Goal: Transaction & Acquisition: Purchase product/service

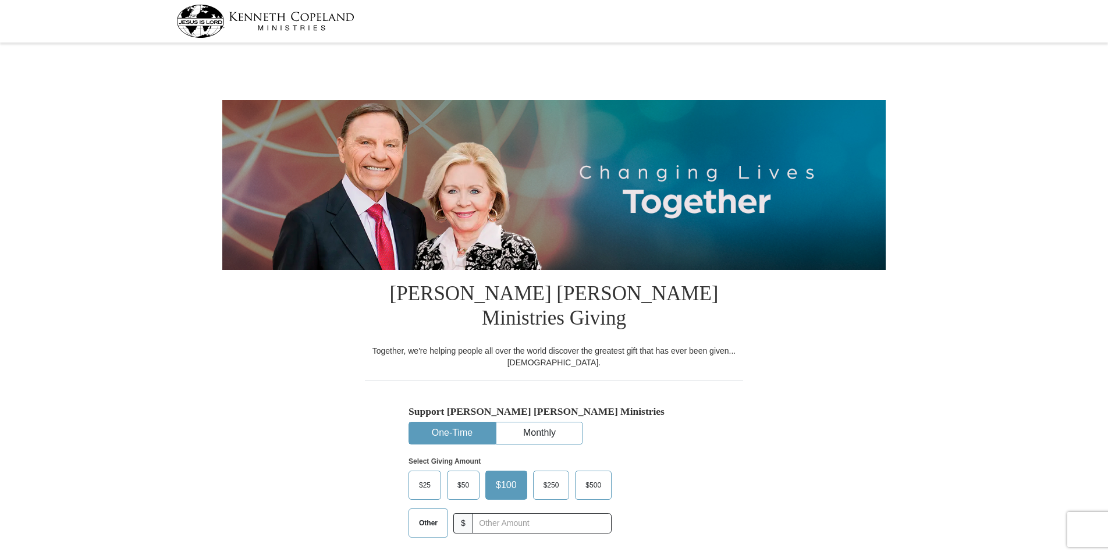
select select "VA"
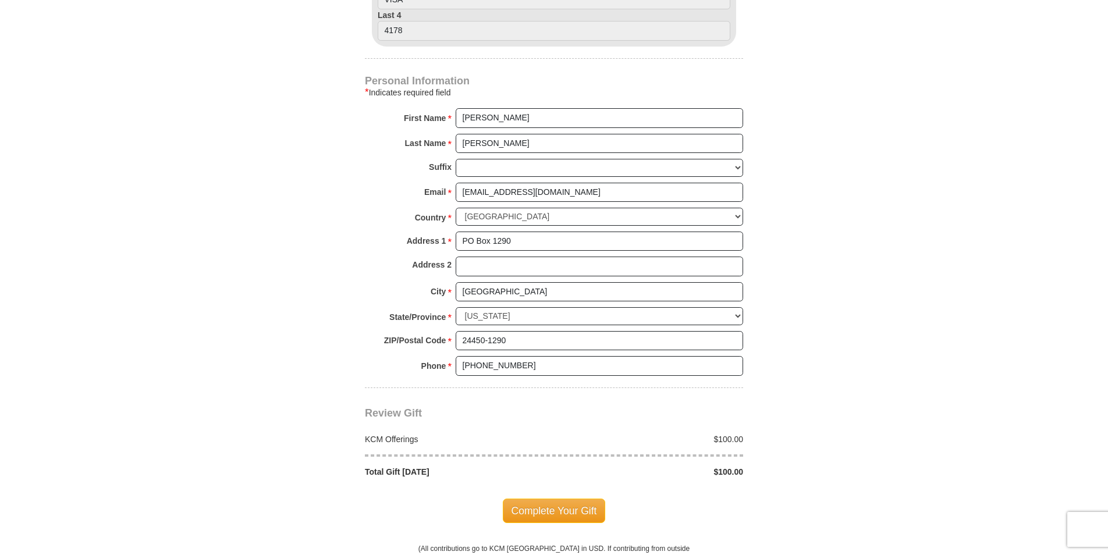
scroll to position [756, 0]
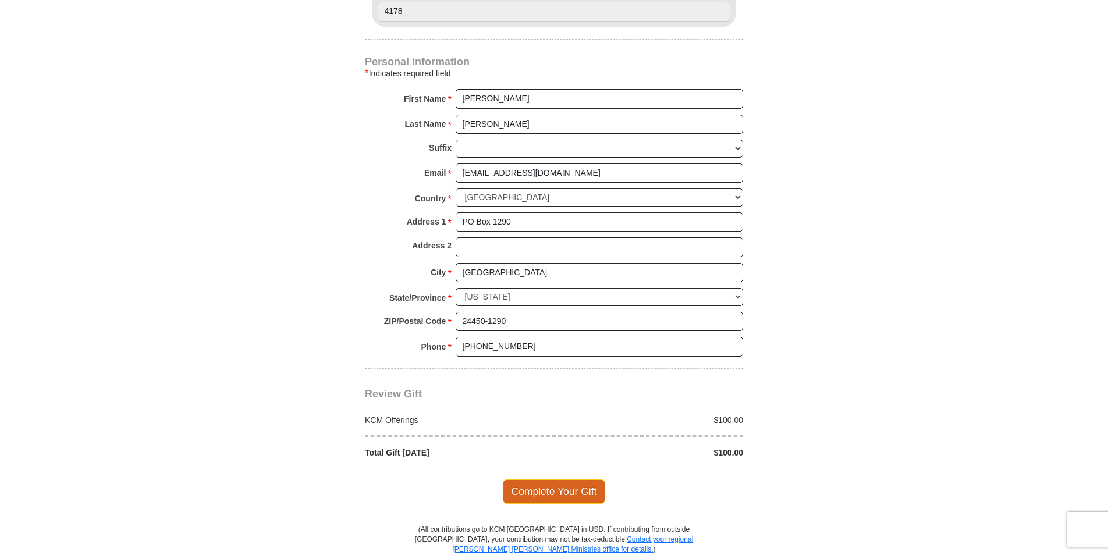
click at [546, 479] on span "Complete Your Gift" at bounding box center [554, 491] width 103 height 24
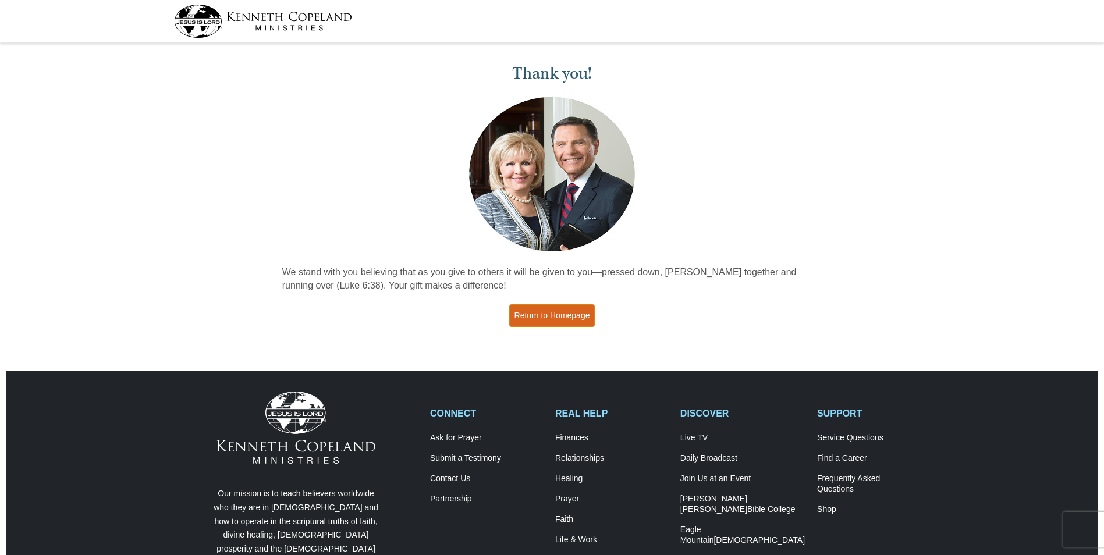
click at [564, 317] on link "Return to Homepage" at bounding box center [552, 315] width 86 height 23
